Goal: Find specific page/section: Find specific page/section

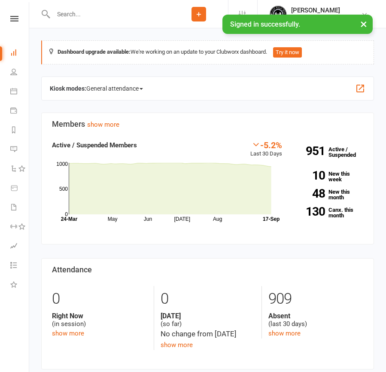
click at [69, 10] on input "text" at bounding box center [110, 14] width 119 height 12
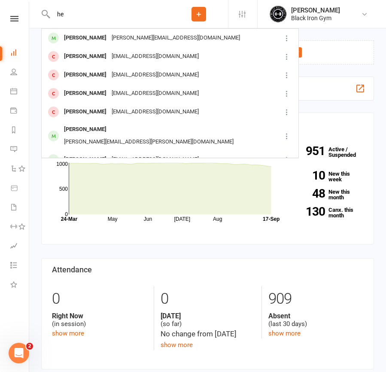
type input "h"
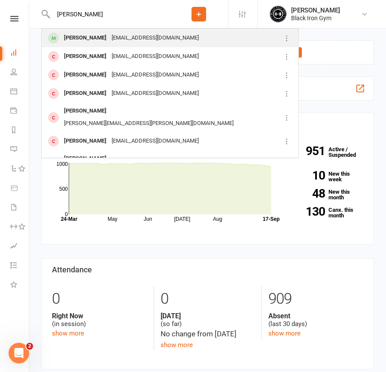
type input "kerry allan"
click at [109, 41] on div "Kare2224@hotmail.com" at bounding box center [155, 38] width 92 height 12
